Goal: Task Accomplishment & Management: Use online tool/utility

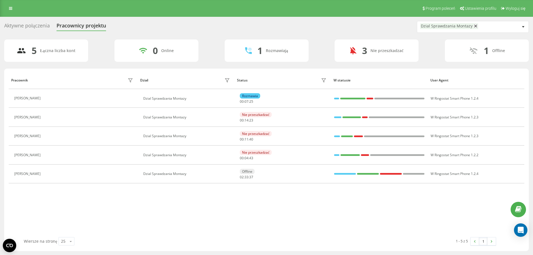
click at [29, 24] on div "Aktywne połączenia" at bounding box center [27, 27] width 46 height 9
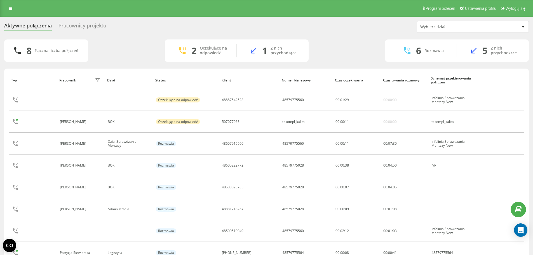
click at [81, 25] on div "Pracownicy projektu" at bounding box center [82, 27] width 48 height 9
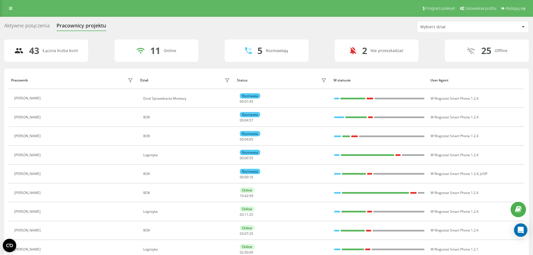
click at [468, 30] on div "Wybierz dział" at bounding box center [472, 26] width 111 height 11
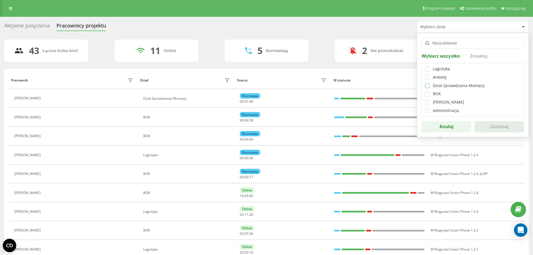
click at [426, 83] on label at bounding box center [427, 83] width 5 height 0
checkbox input "true"
click at [514, 127] on button "Zastosuj" at bounding box center [500, 126] width 50 height 11
